Goal: Task Accomplishment & Management: Complete application form

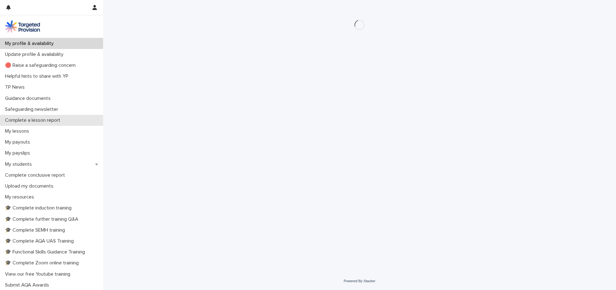
click at [66, 121] on div "Complete a lesson report" at bounding box center [51, 120] width 103 height 11
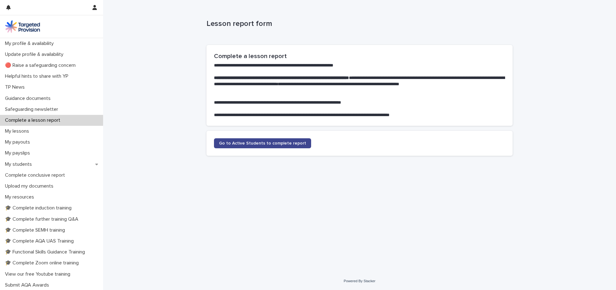
click at [252, 144] on span "Go to Active Students to complete report" at bounding box center [262, 143] width 87 height 4
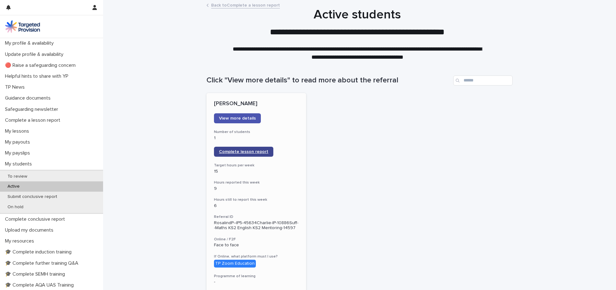
click at [249, 150] on span "Complete lesson report" at bounding box center [243, 152] width 49 height 4
